Goal: Task Accomplishment & Management: Use online tool/utility

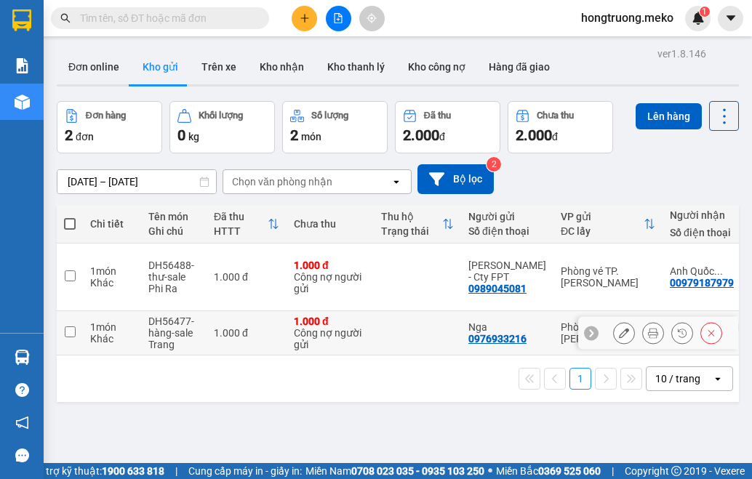
click at [63, 319] on td at bounding box center [70, 333] width 26 height 44
checkbox input "true"
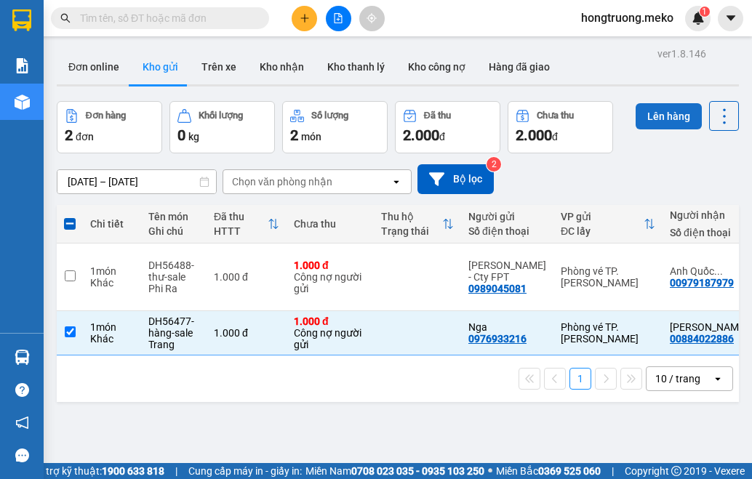
click at [643, 115] on button "Lên hàng" at bounding box center [669, 116] width 66 height 26
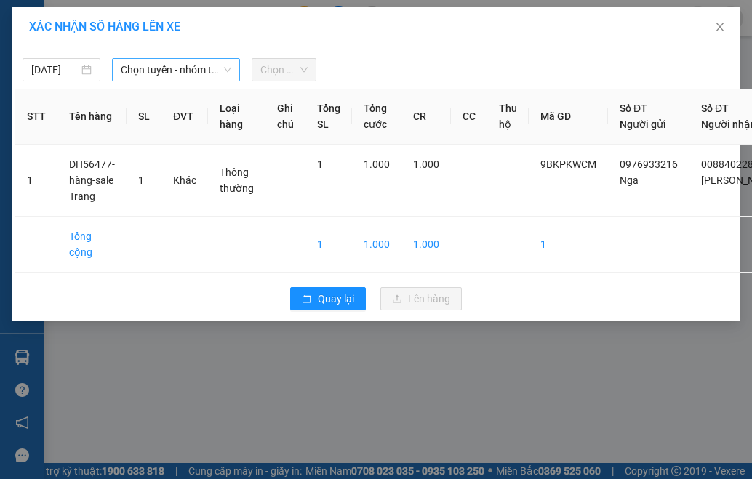
click at [198, 72] on span "Chọn tuyến - nhóm tuyến" at bounding box center [176, 70] width 111 height 22
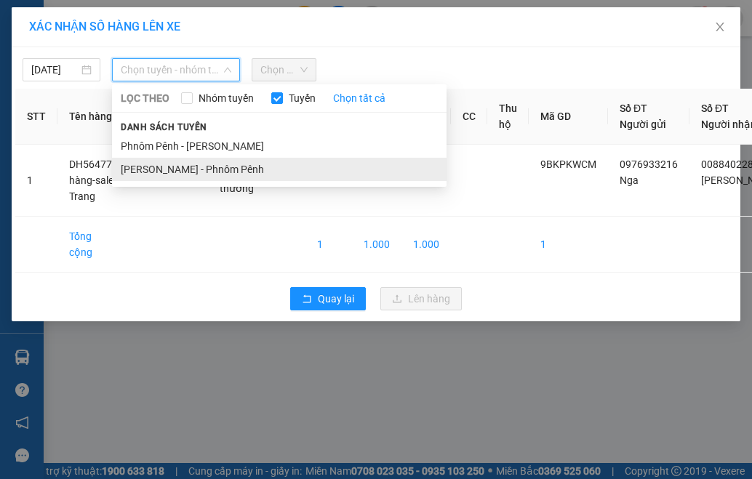
click at [207, 172] on li "[PERSON_NAME] - Phnôm Pênh" at bounding box center [279, 169] width 335 height 23
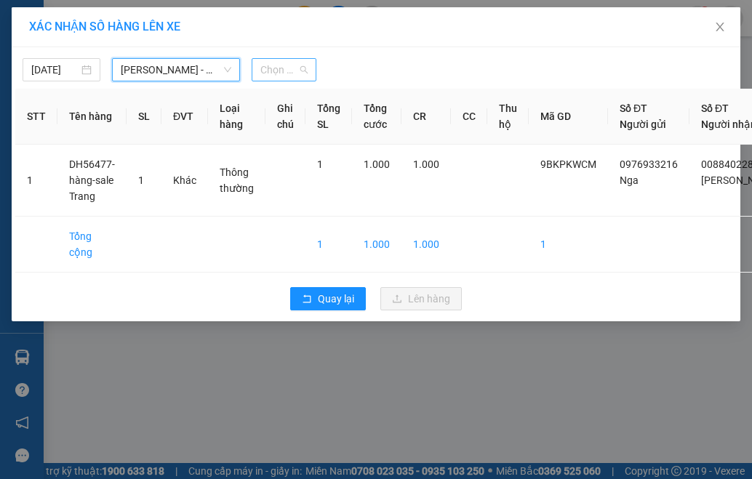
click at [302, 74] on span "Chọn chuyến" at bounding box center [283, 70] width 47 height 22
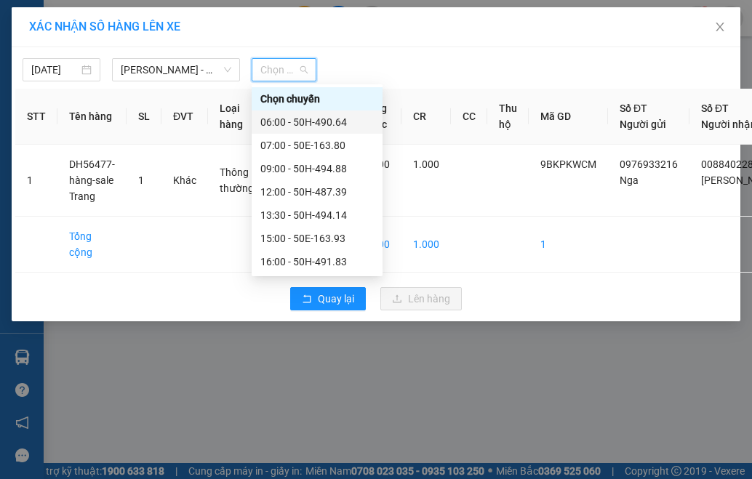
click at [317, 121] on div "06:00 - 50H-490.64" at bounding box center [316, 122] width 113 height 16
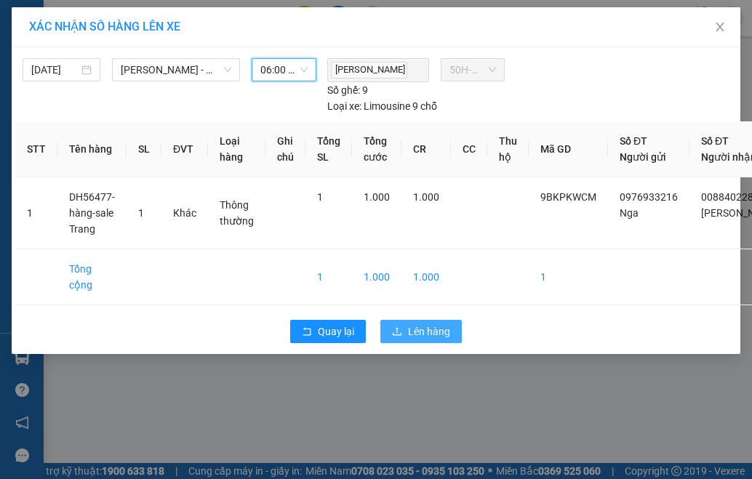
click at [421, 331] on span "Lên hàng" at bounding box center [429, 332] width 42 height 16
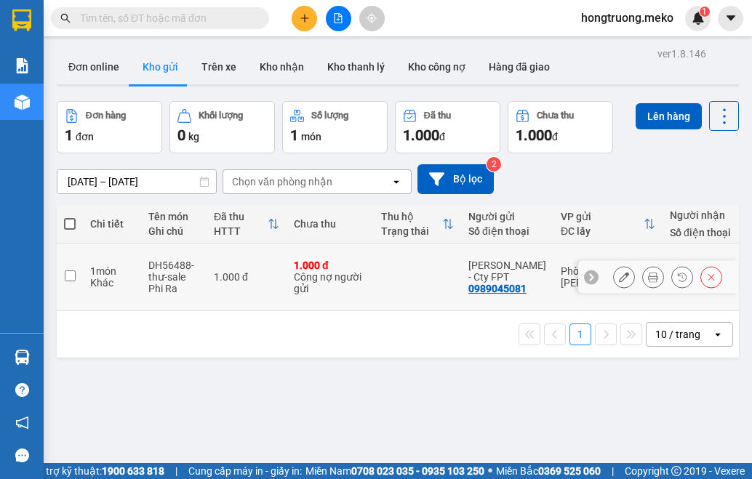
click at [72, 271] on input "checkbox" at bounding box center [70, 276] width 11 height 11
checkbox input "true"
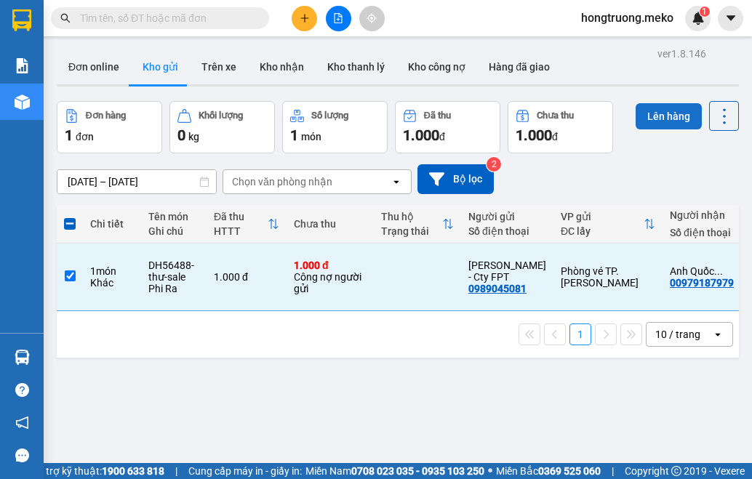
click at [653, 113] on button "Lên hàng" at bounding box center [669, 116] width 66 height 26
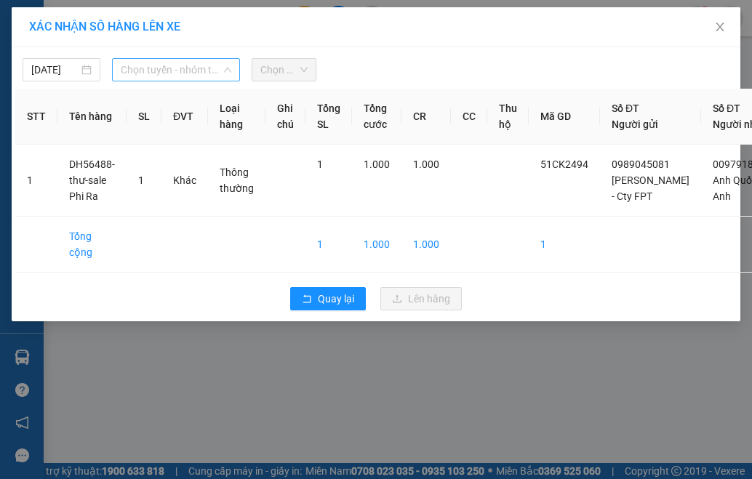
click at [201, 71] on span "Chọn tuyến - nhóm tuyến" at bounding box center [176, 70] width 111 height 22
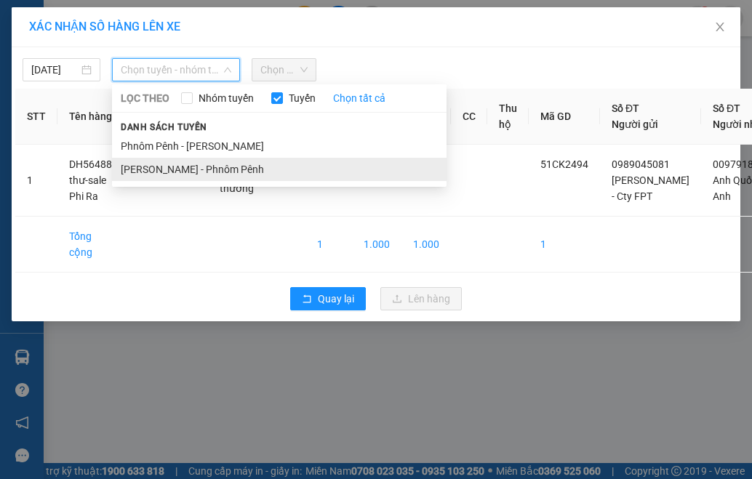
click at [219, 162] on li "[PERSON_NAME] - Phnôm Pênh" at bounding box center [279, 169] width 335 height 23
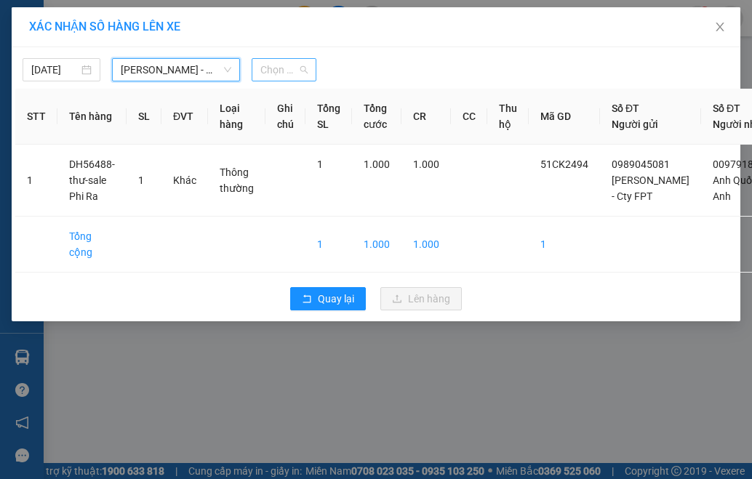
click at [289, 68] on span "Chọn chuyến" at bounding box center [283, 70] width 47 height 22
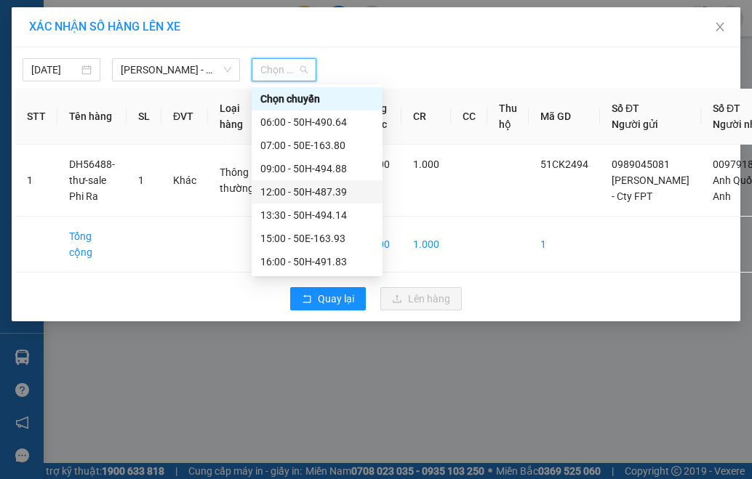
click at [305, 186] on div "12:00 - 50H-487.39" at bounding box center [316, 192] width 113 height 16
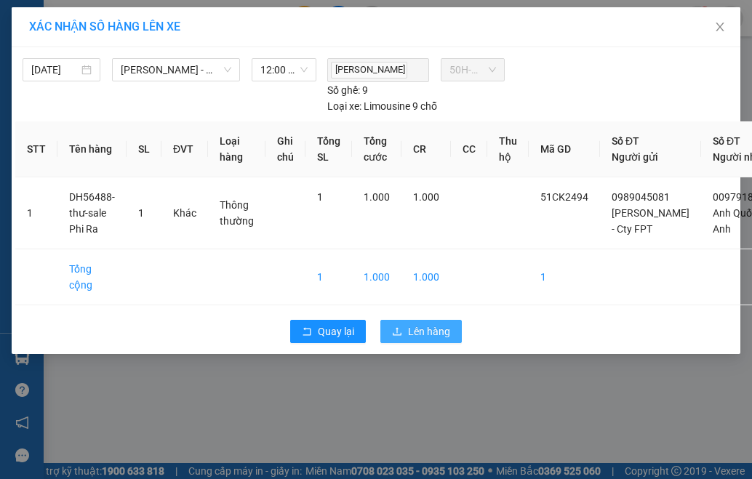
click at [417, 333] on span "Lên hàng" at bounding box center [429, 332] width 42 height 16
